Goal: Task Accomplishment & Management: Manage account settings

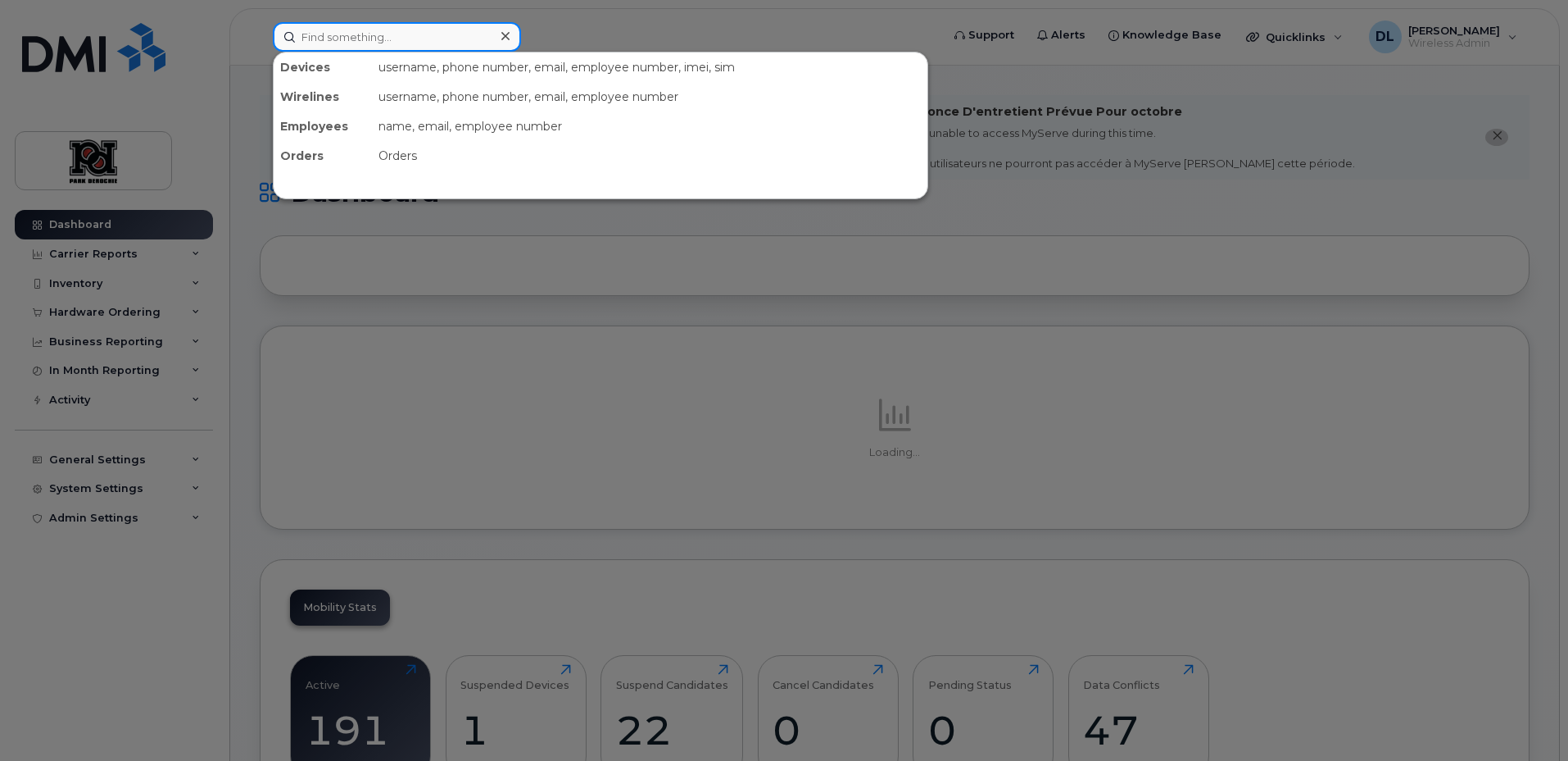
click at [466, 32] on input at bounding box center [397, 37] width 248 height 30
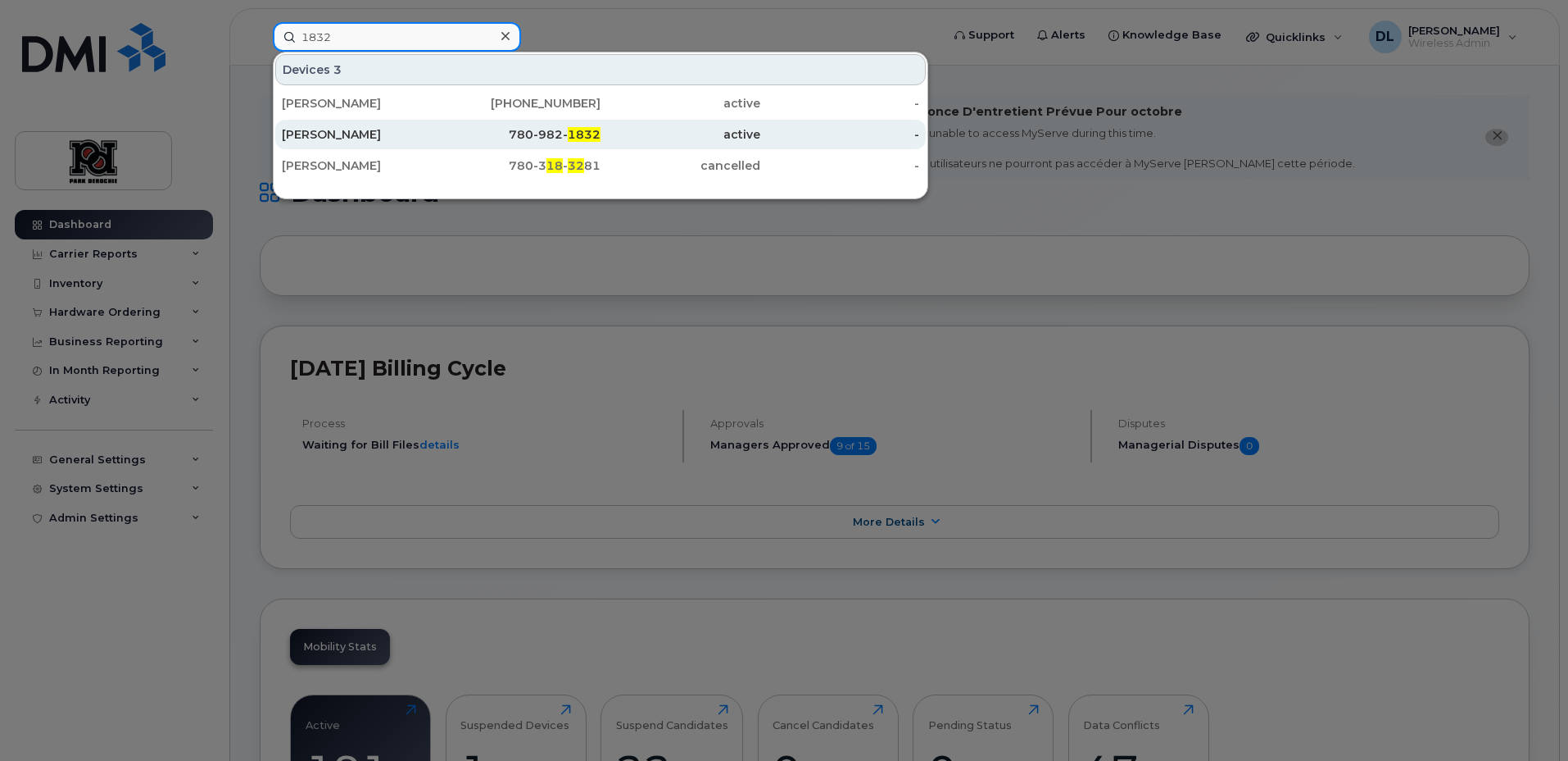
type input "1832"
click at [334, 135] on div "[PERSON_NAME]" at bounding box center [361, 134] width 160 height 16
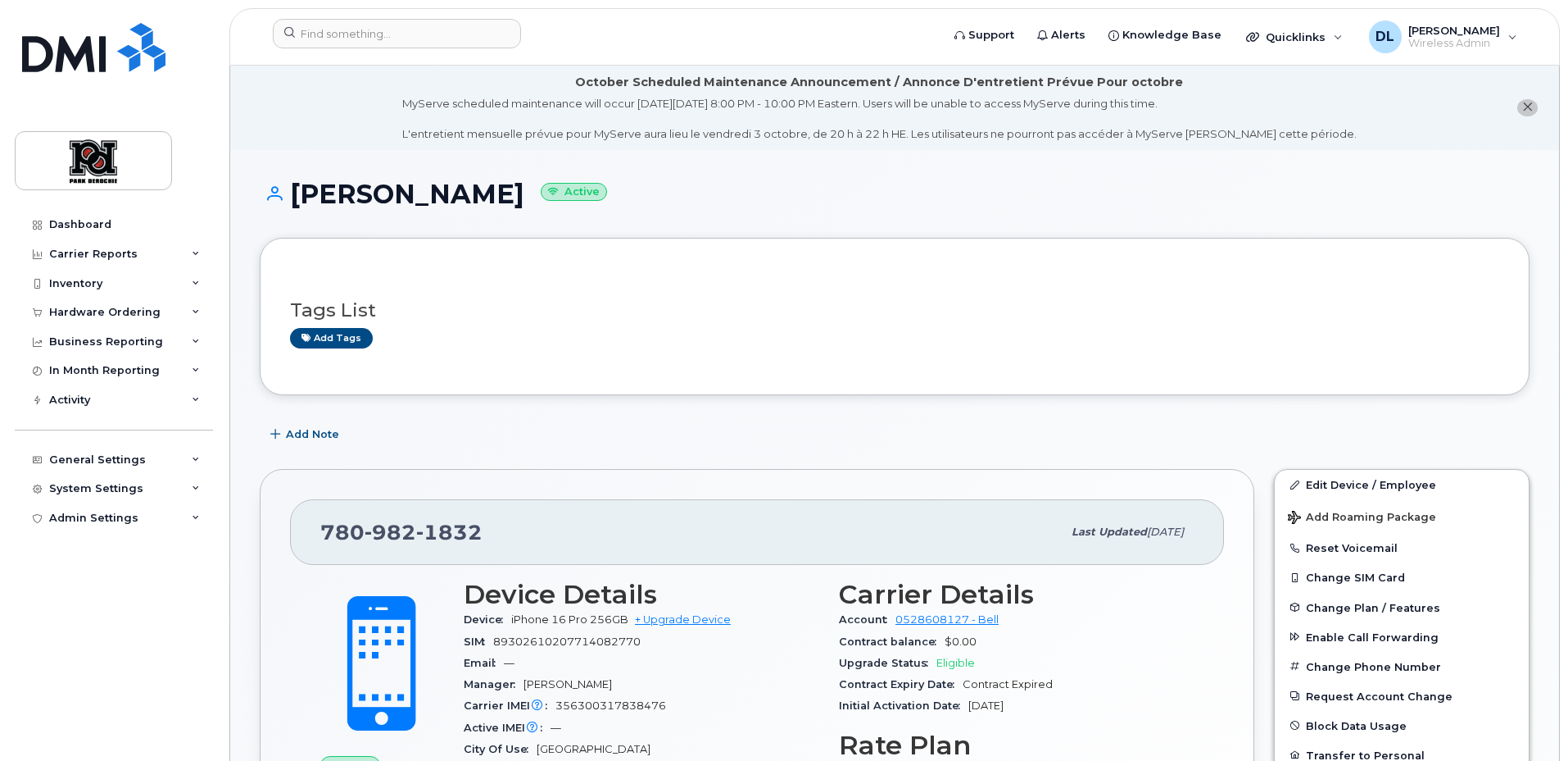
click at [1527, 563] on div "Change SIM Card" at bounding box center [1401, 577] width 254 height 30
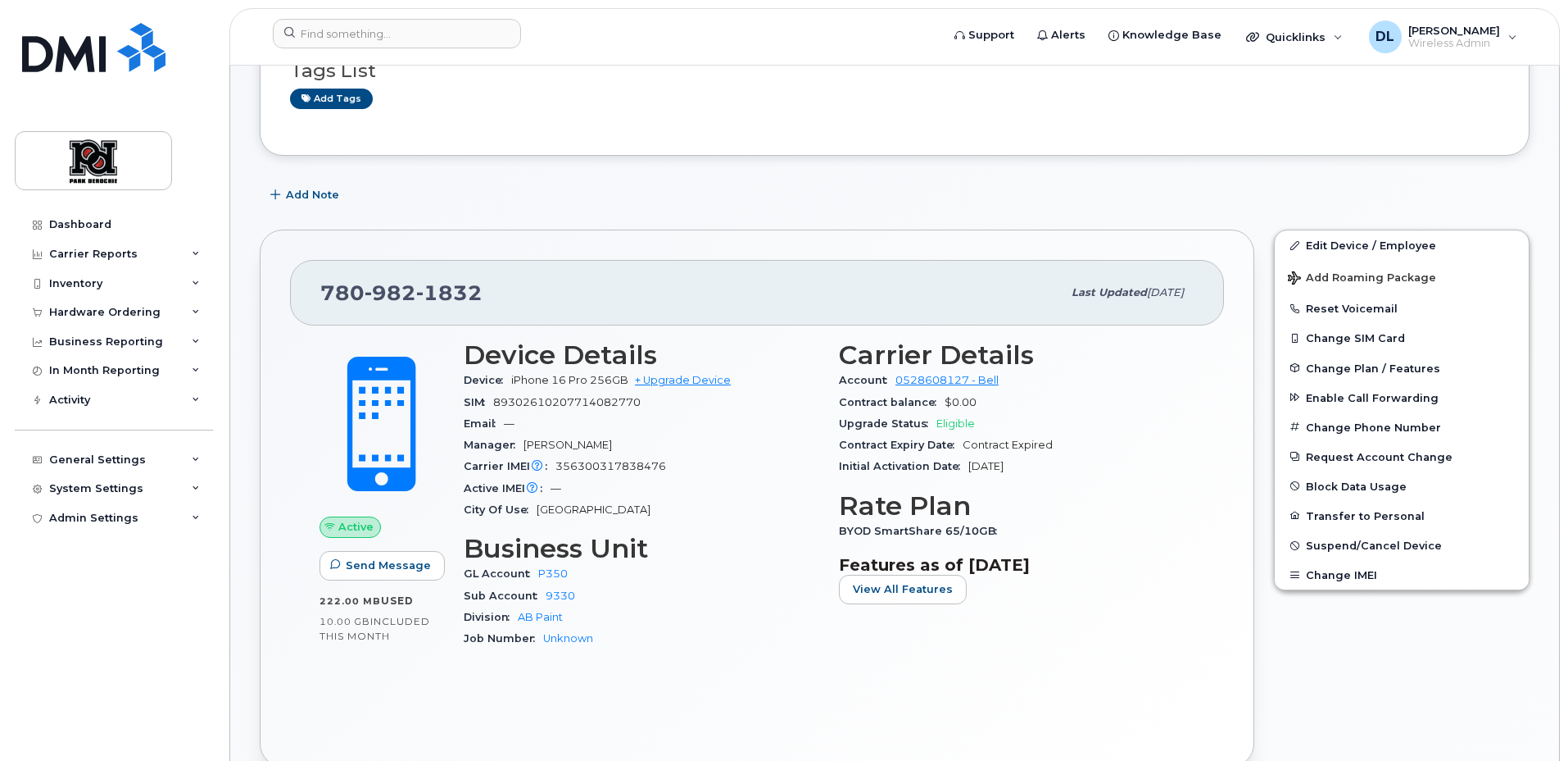
scroll to position [289, 0]
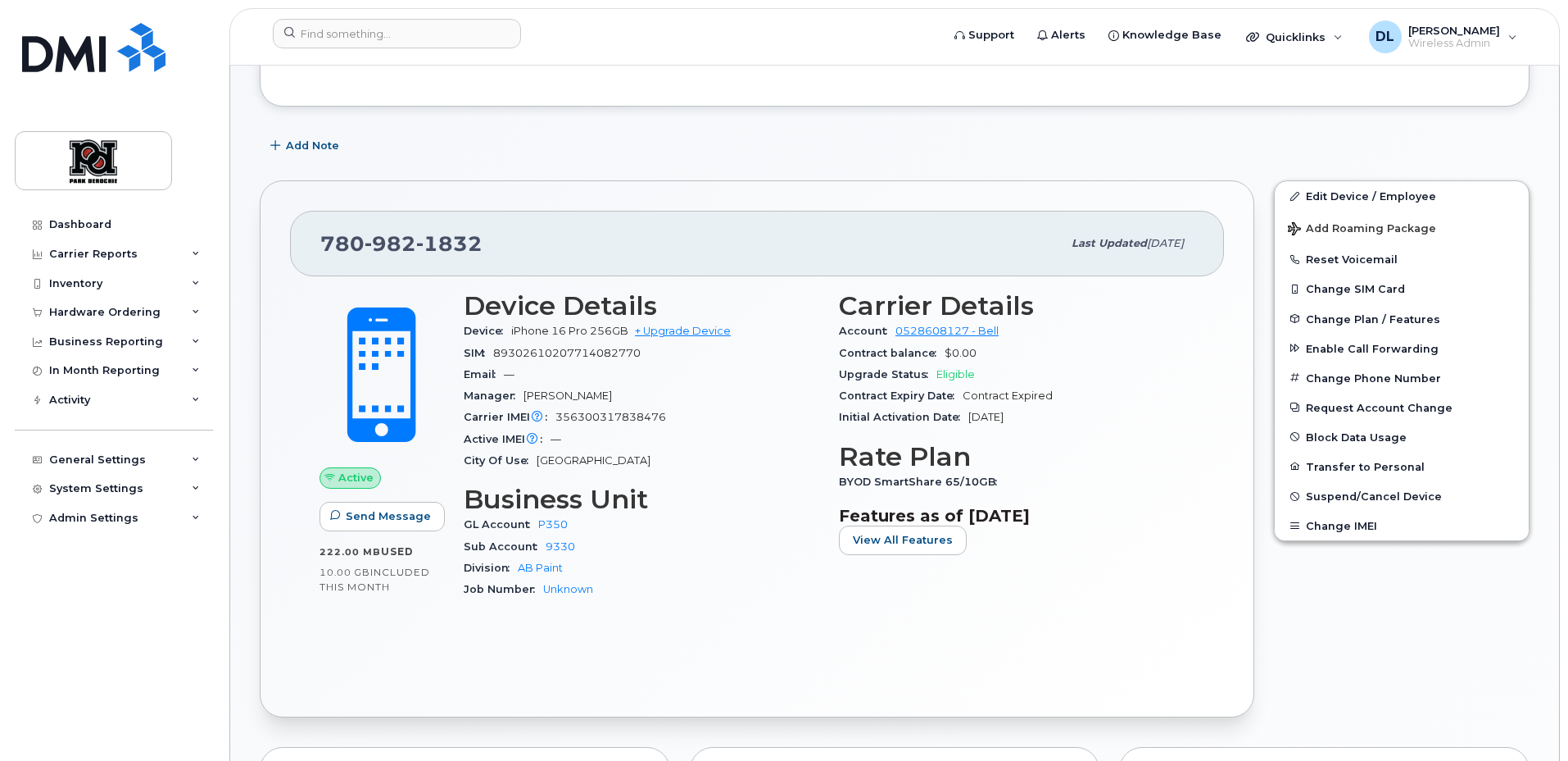
click at [1378, 628] on div "Edit Device / Employee Add Roaming Package Reset Voicemail Change SIM Card Chan…" at bounding box center [1401, 448] width 275 height 556
click at [1390, 486] on button "Suspend/Cancel Device" at bounding box center [1401, 496] width 254 height 30
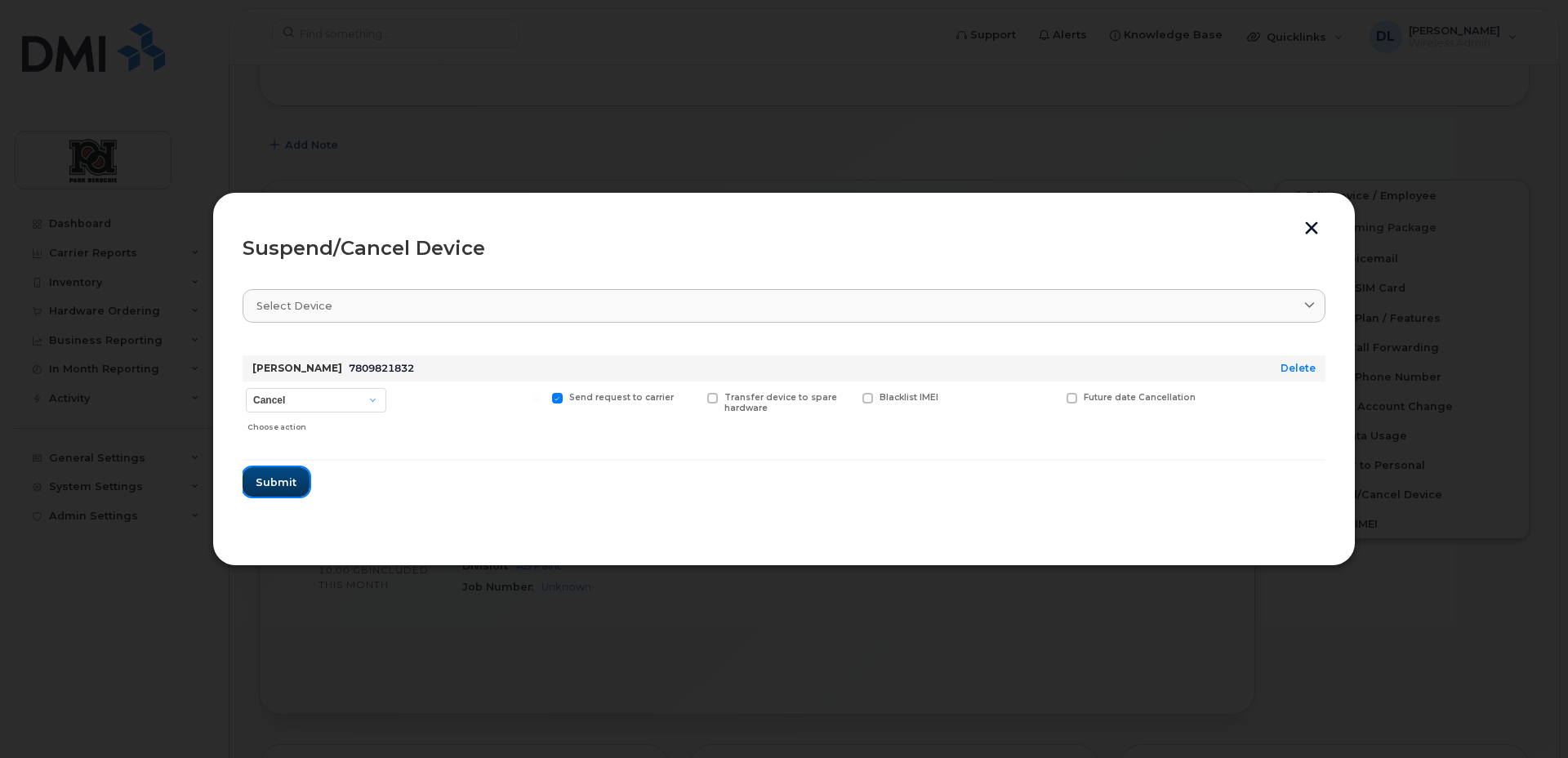
click at [288, 485] on span "Submit" at bounding box center [276, 481] width 40 height 15
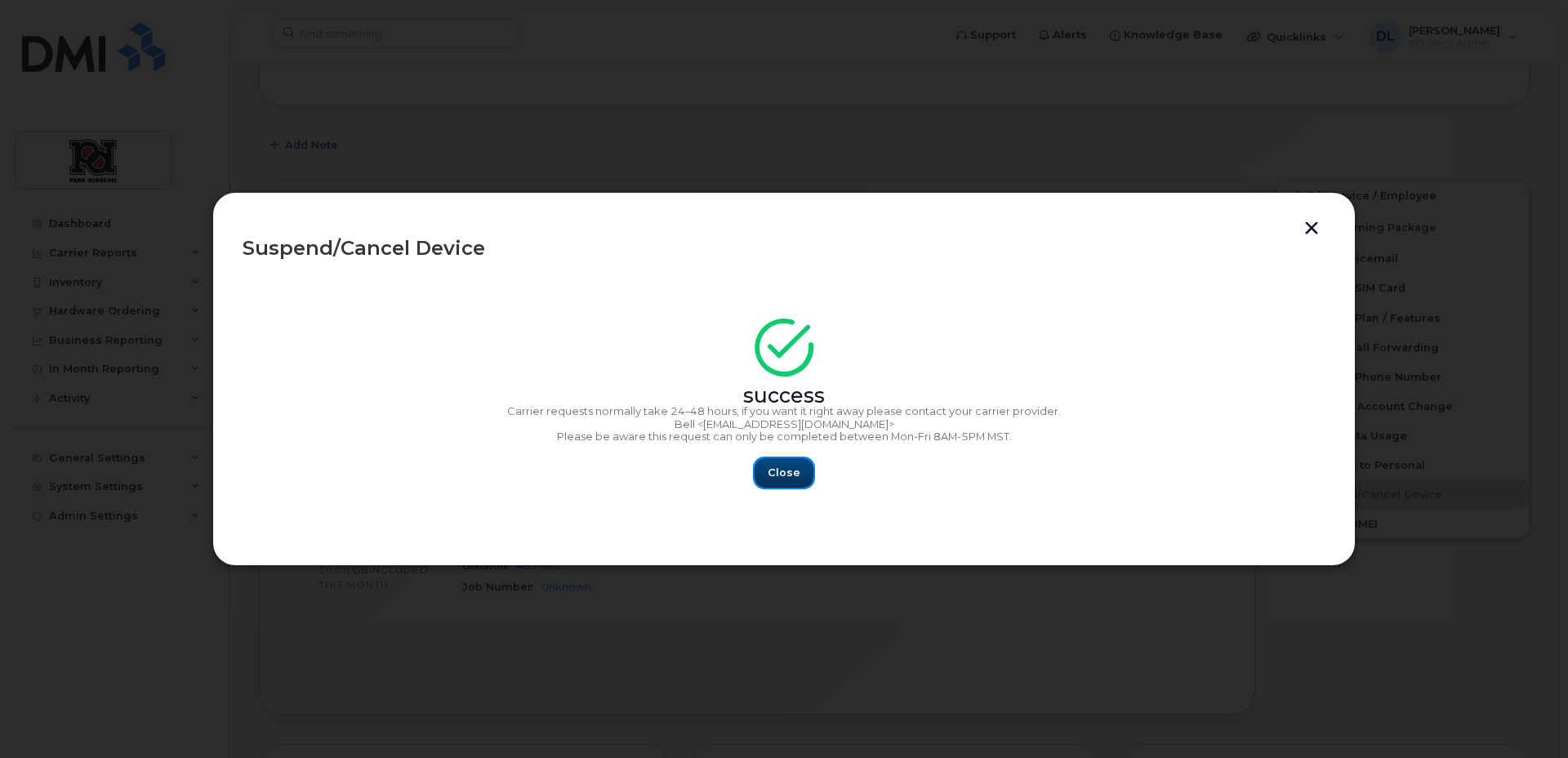
click at [803, 472] on button "Close" at bounding box center [784, 472] width 58 height 30
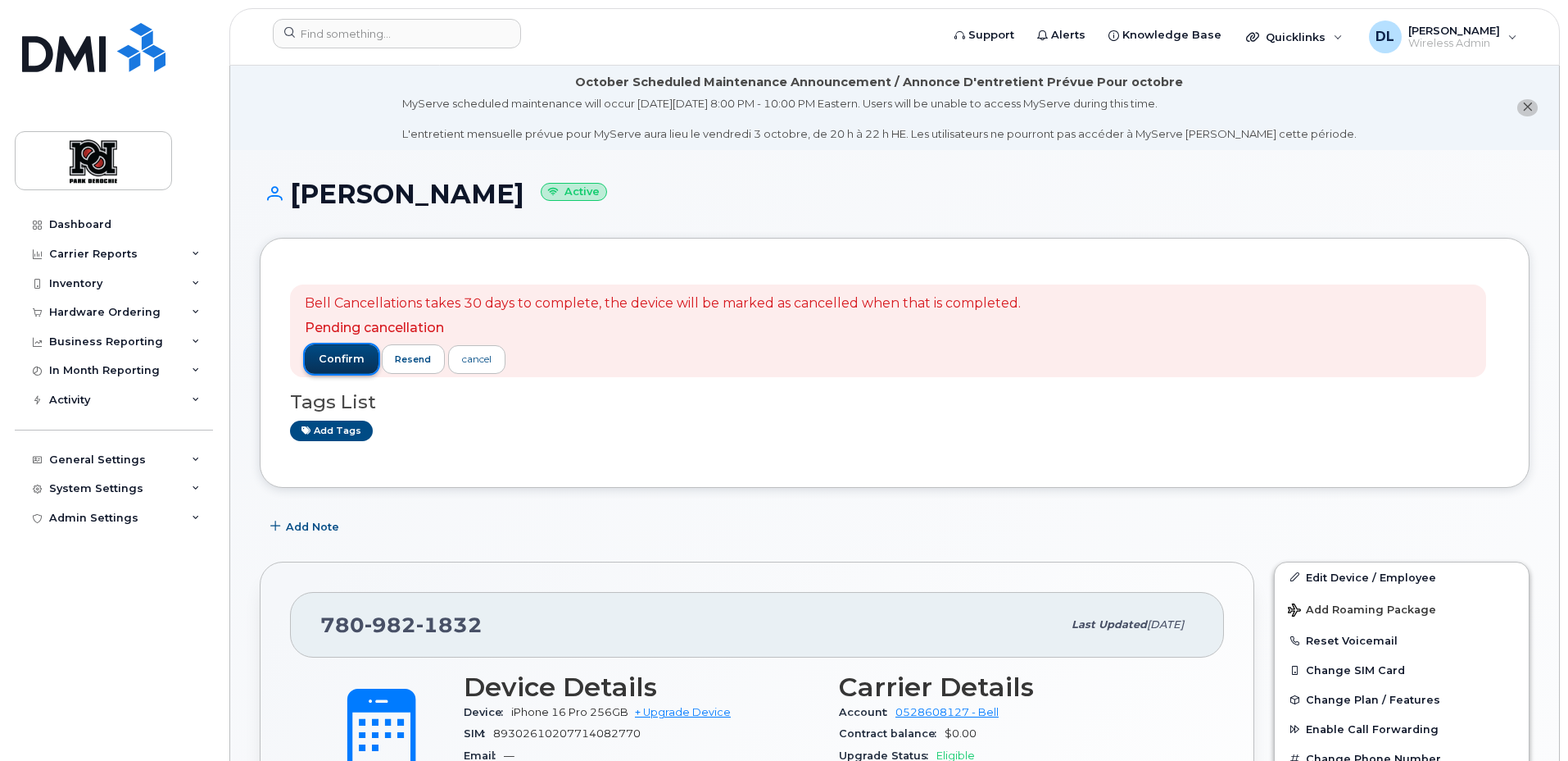
click at [336, 365] on span "confirm" at bounding box center [342, 359] width 46 height 14
